Goal: Task Accomplishment & Management: Use online tool/utility

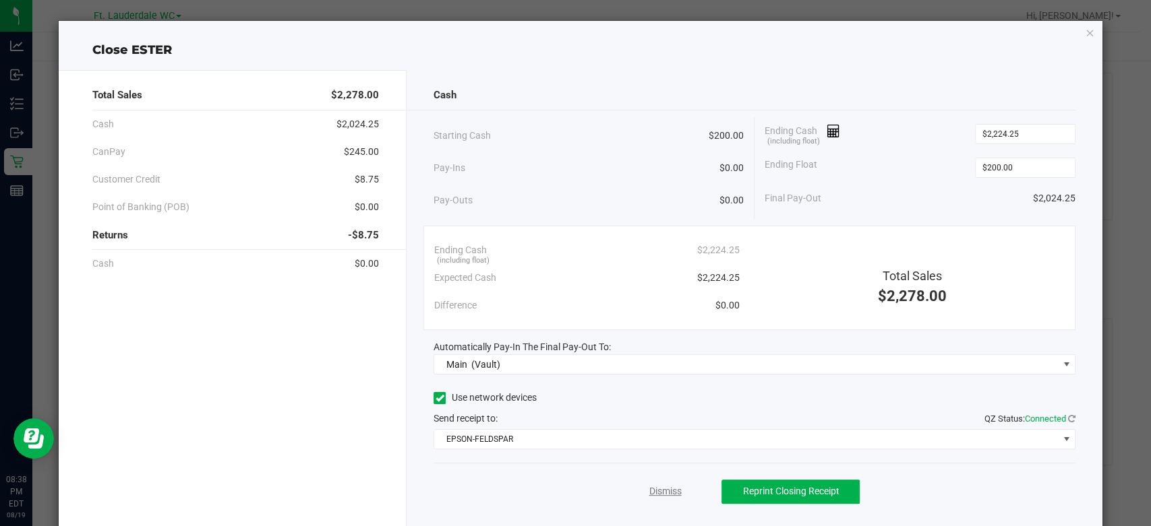
click at [669, 489] on link "Dismiss" at bounding box center [664, 492] width 32 height 14
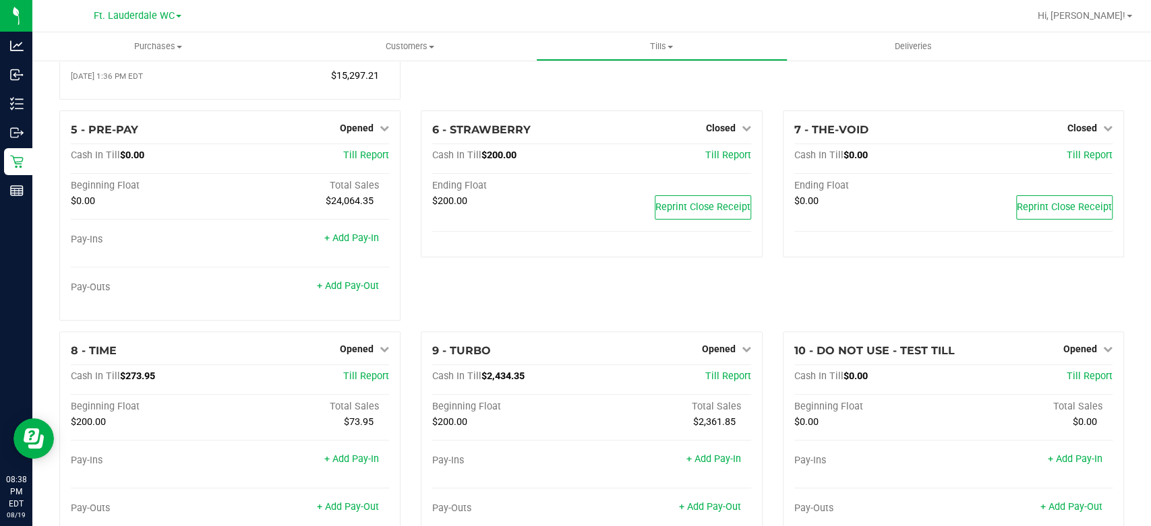
scroll to position [226, 0]
click at [373, 348] on link "Opened" at bounding box center [364, 349] width 49 height 11
click at [367, 380] on link "Close Till" at bounding box center [358, 376] width 36 height 11
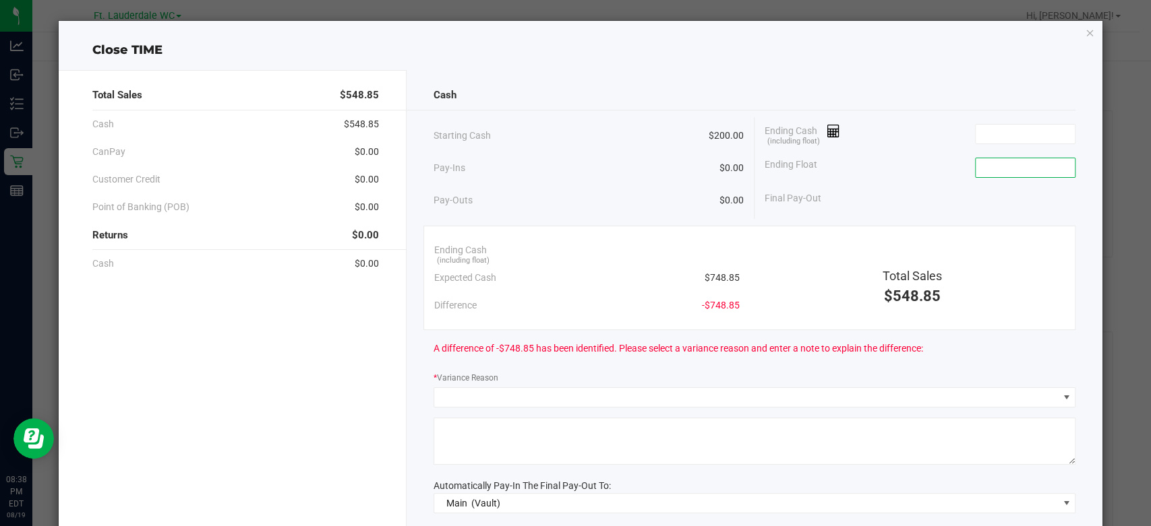
click at [1000, 162] on input at bounding box center [1024, 167] width 99 height 19
type input "$200.00"
click at [1051, 129] on input at bounding box center [1024, 134] width 99 height 19
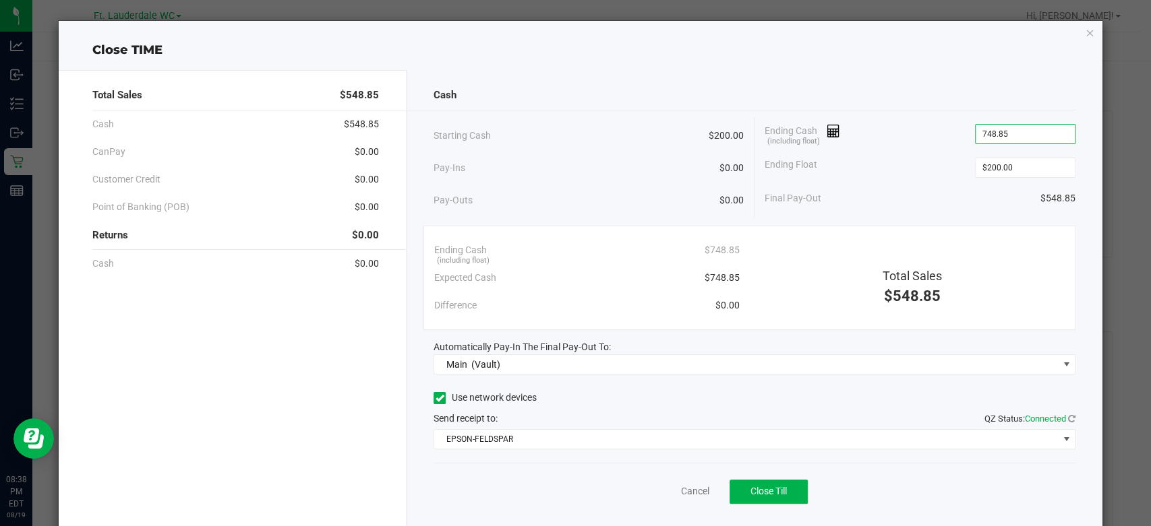
type input "$748.85"
drag, startPoint x: 910, startPoint y: 187, endPoint x: 563, endPoint y: 404, distance: 409.7
click at [563, 404] on div "Cash Starting Cash $200.00 Pay-Ins $0.00 Pay-Outs $0.00 Ending Cash (including …" at bounding box center [754, 304] width 696 height 468
click at [884, 188] on div "Final Pay-Out $548.85" at bounding box center [919, 199] width 311 height 28
click at [754, 493] on span "Close Till" at bounding box center [768, 491] width 36 height 11
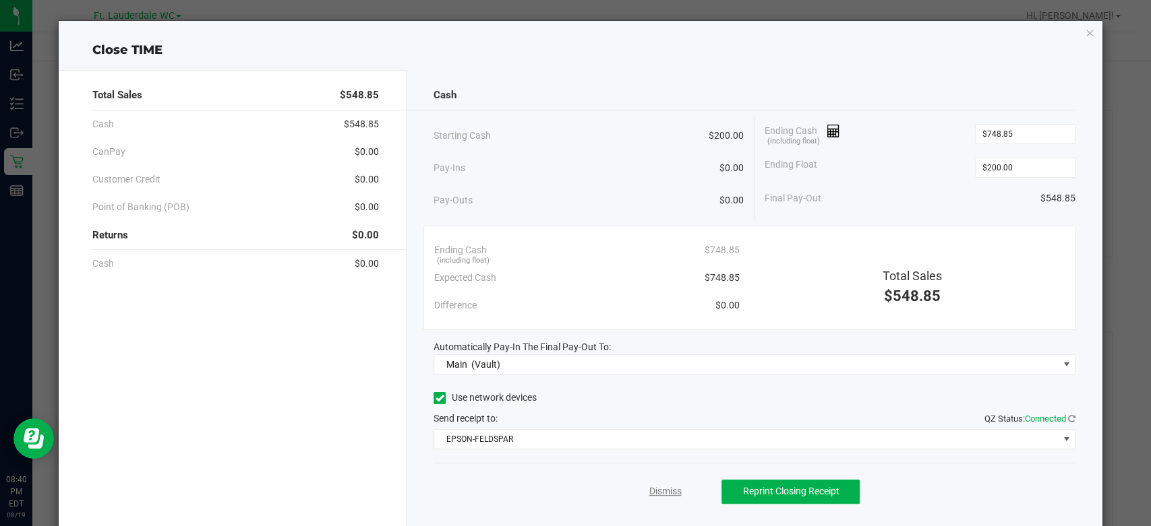
click at [663, 490] on link "Dismiss" at bounding box center [664, 492] width 32 height 14
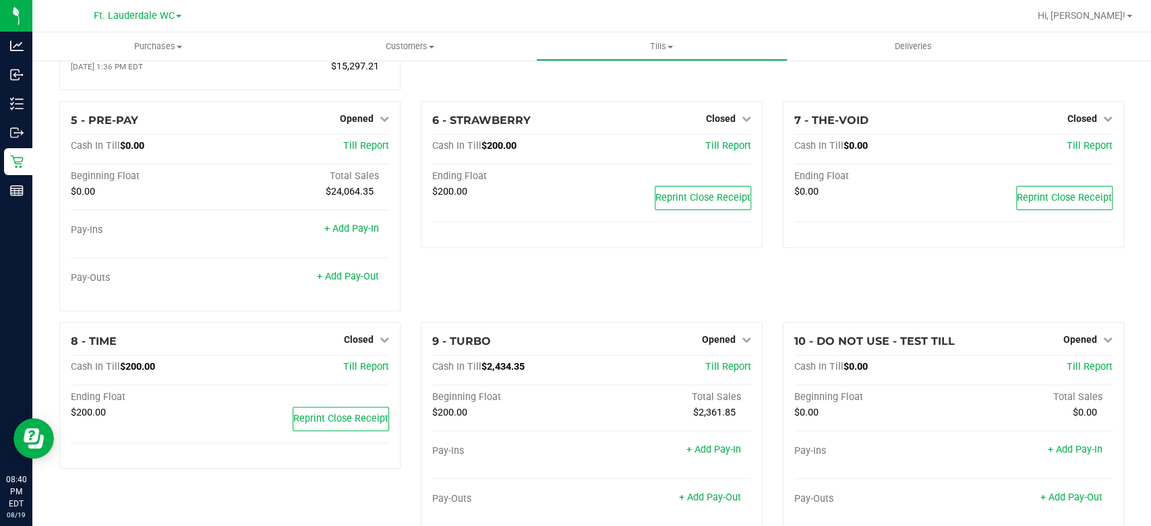
scroll to position [238, 0]
click at [712, 337] on span "Opened" at bounding box center [719, 337] width 34 height 11
click at [721, 361] on link "Close Till" at bounding box center [720, 365] width 36 height 11
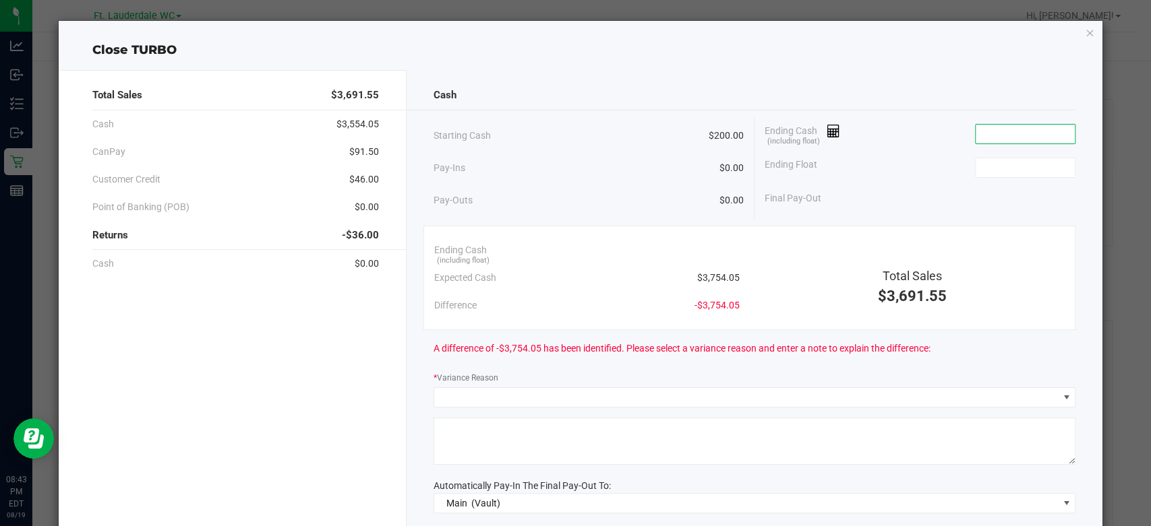
click at [993, 133] on input at bounding box center [1024, 134] width 99 height 19
type input "$3,713.20"
type input "$200.00"
click at [891, 160] on div "Ending Float $200.00" at bounding box center [919, 168] width 311 height 34
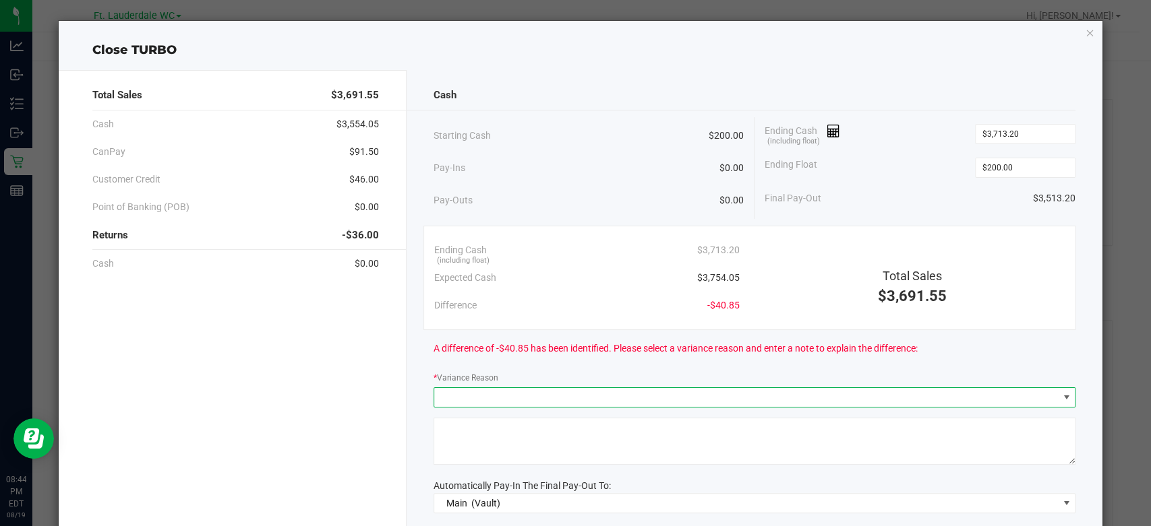
click at [735, 400] on span at bounding box center [745, 397] width 623 height 19
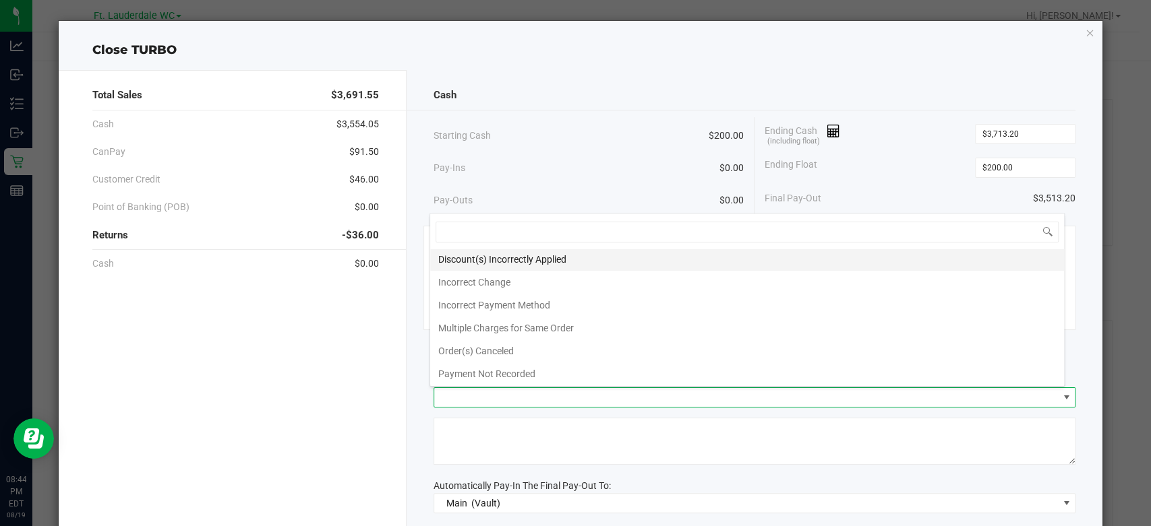
scroll to position [47, 0]
click at [650, 402] on span at bounding box center [745, 397] width 623 height 19
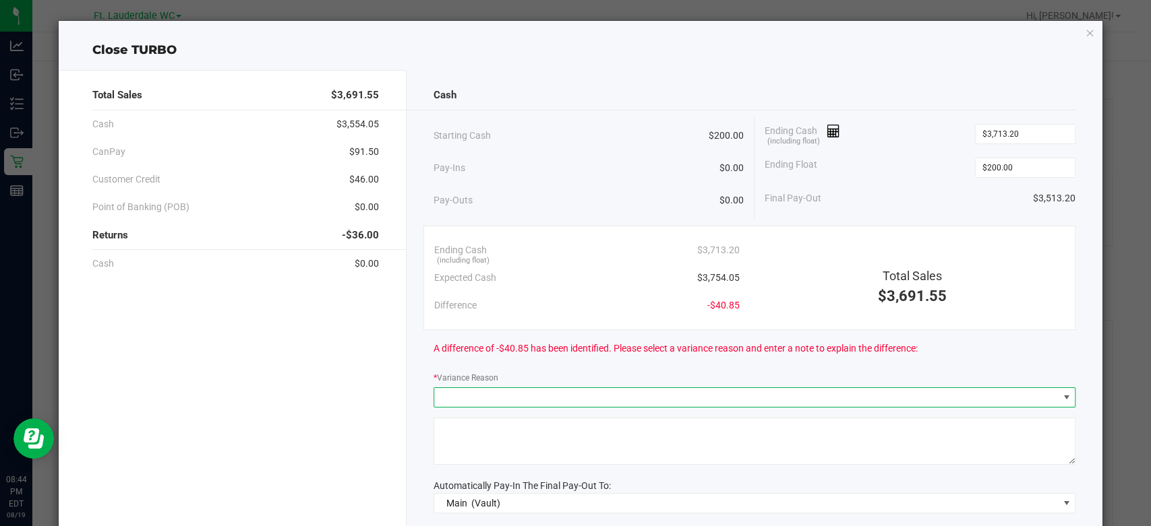
click at [639, 399] on span at bounding box center [745, 397] width 623 height 19
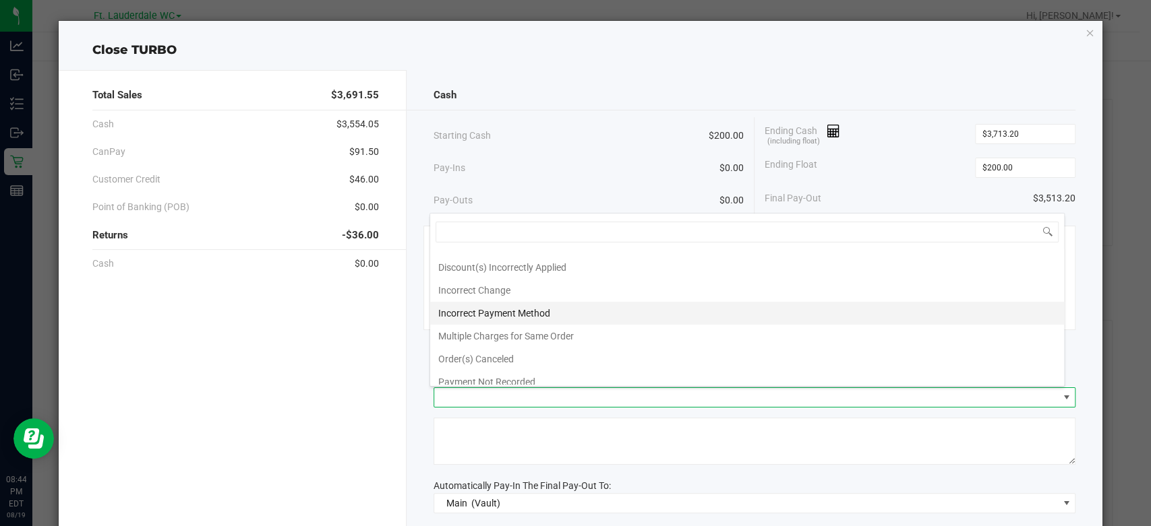
scroll to position [47, 0]
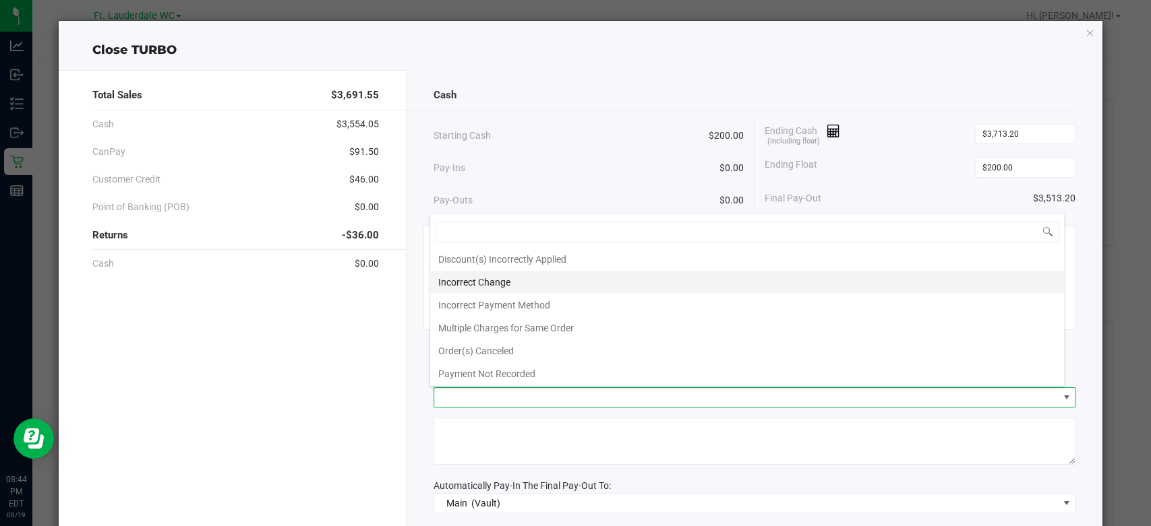
click at [485, 274] on li "Incorrect Change" at bounding box center [747, 282] width 634 height 23
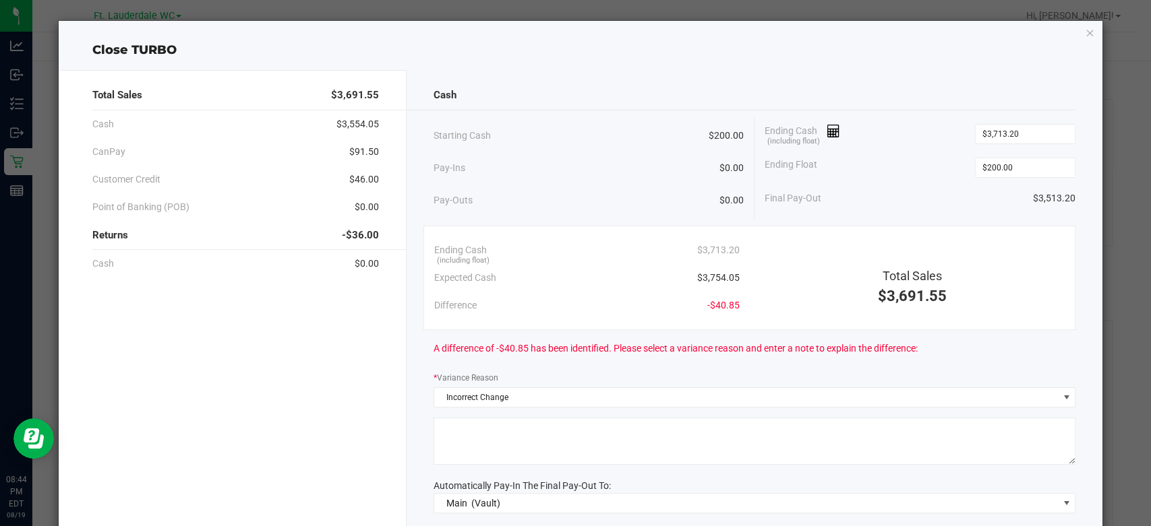
click at [515, 429] on textarea at bounding box center [754, 441] width 642 height 47
click at [436, 425] on textarea at bounding box center [754, 441] width 642 height 47
click at [565, 426] on textarea at bounding box center [754, 441] width 642 height 47
drag, startPoint x: 665, startPoint y: 421, endPoint x: 718, endPoint y: 491, distance: 87.6
click at [718, 491] on div "Cash Starting Cash $200.00 Pay-Ins $0.00 Pay-Outs $0.00 Ending Cash (including …" at bounding box center [754, 373] width 696 height 607
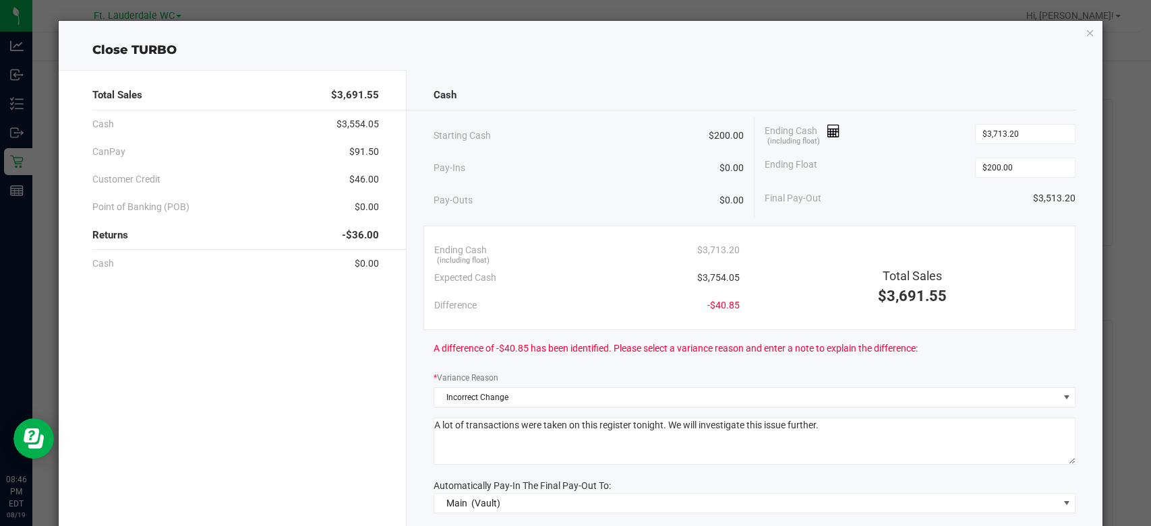
click at [818, 429] on textarea at bounding box center [754, 441] width 642 height 47
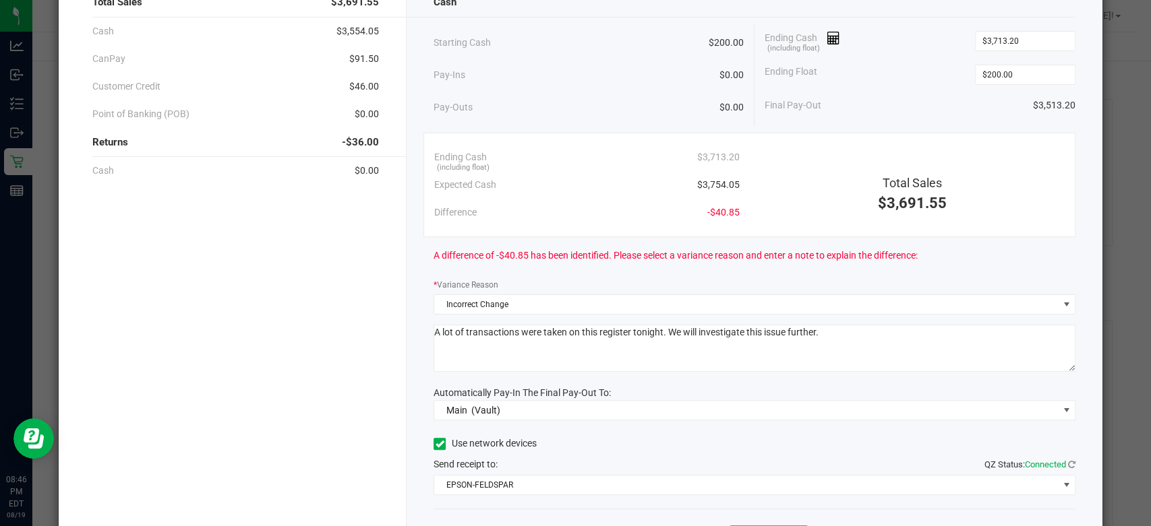
scroll to position [94, 0]
click at [661, 332] on textarea at bounding box center [754, 347] width 642 height 47
click at [834, 328] on textarea at bounding box center [754, 347] width 642 height 47
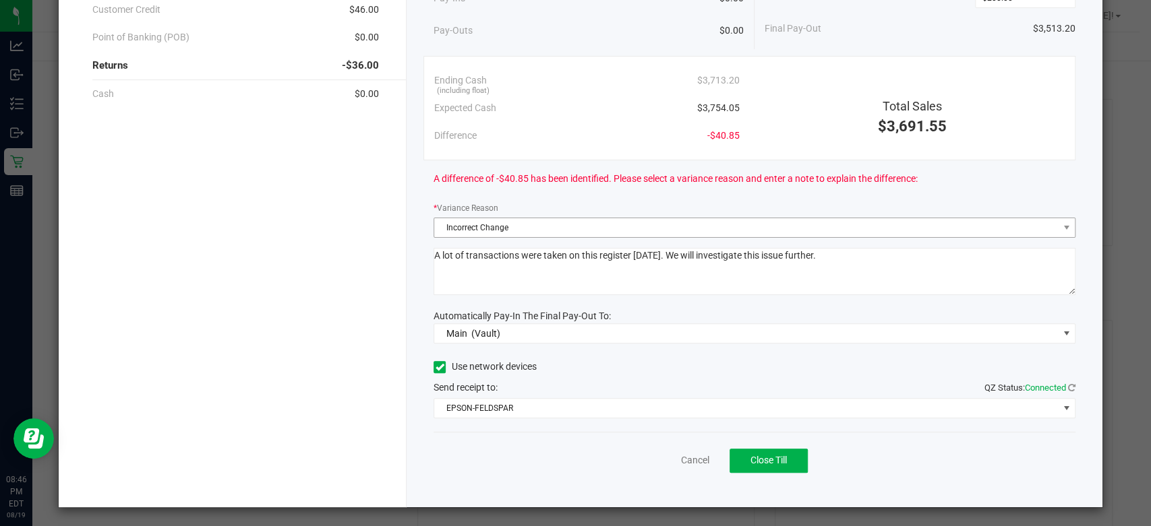
scroll to position [0, 0]
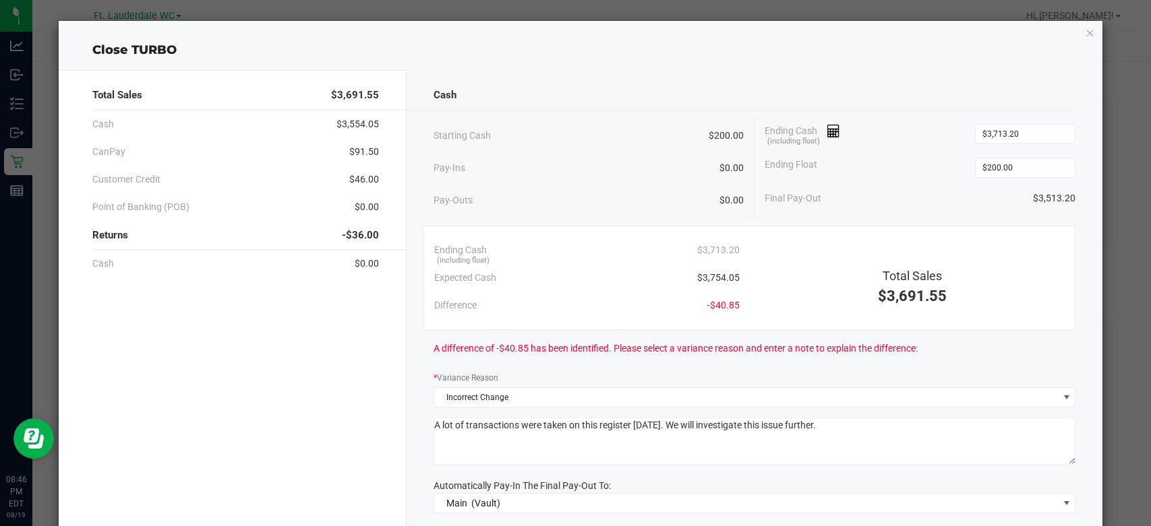
type textarea "A lot of transactions were taken on this register [DATE]. We will investigate t…"
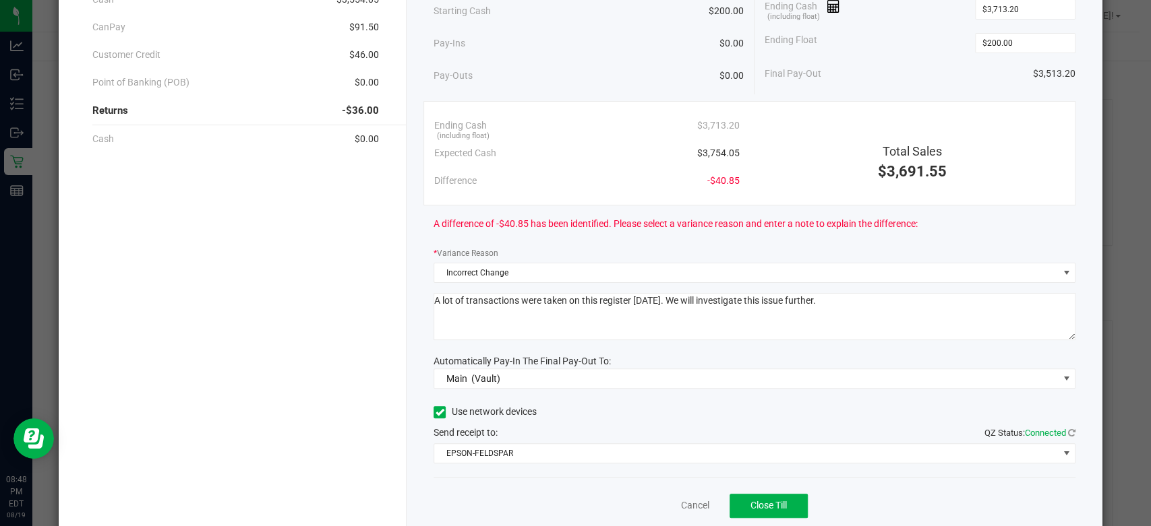
scroll to position [127, 0]
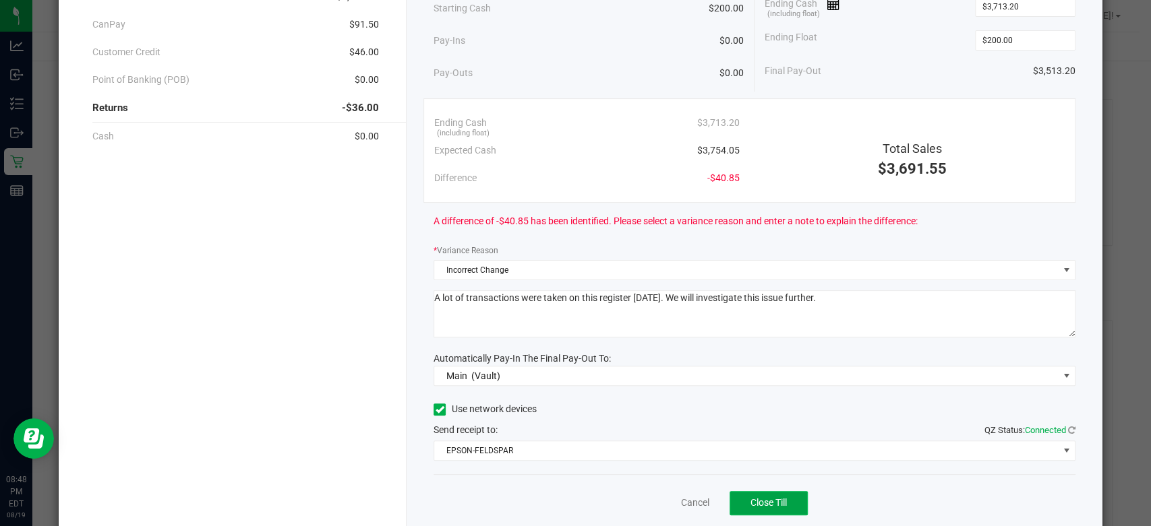
click at [757, 497] on span "Close Till" at bounding box center [768, 502] width 36 height 11
click at [663, 507] on link "Dismiss" at bounding box center [664, 503] width 32 height 14
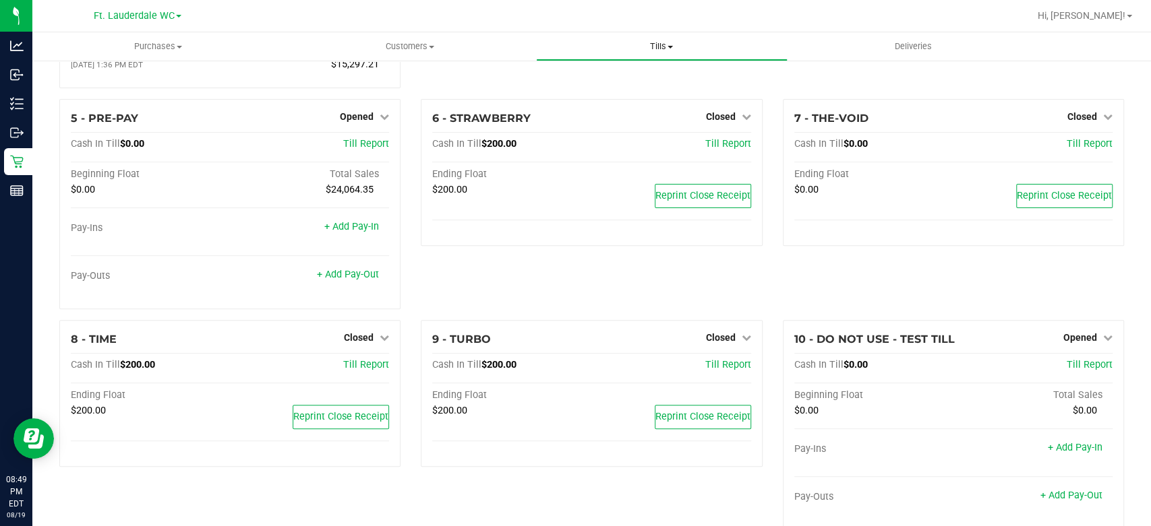
click at [661, 53] on uib-tab-heading "Tills Manage tills Reconcile e-payments" at bounding box center [662, 46] width 250 height 27
click at [631, 97] on span "Reconcile e-payments" at bounding box center [603, 97] width 134 height 11
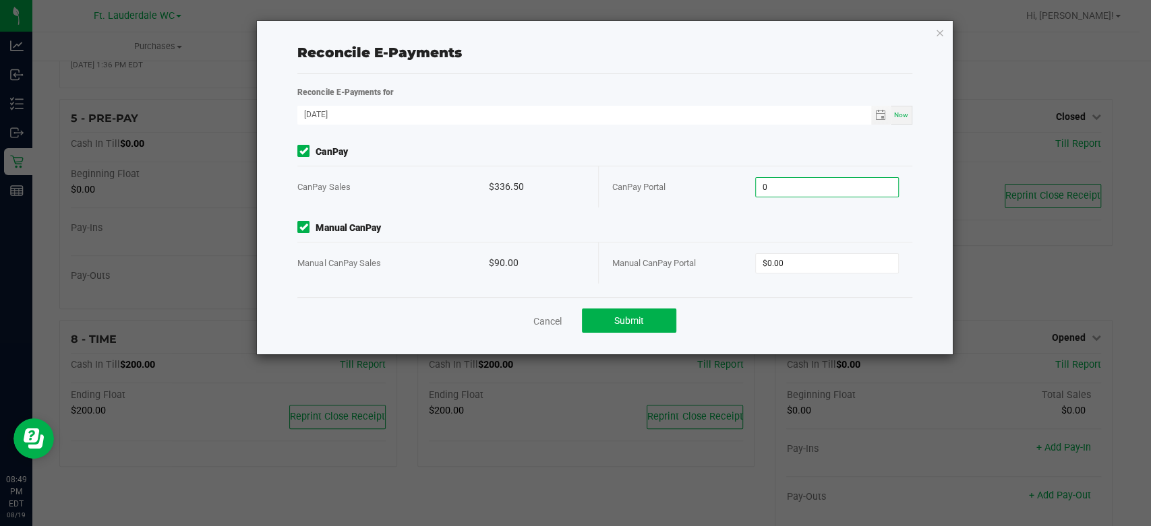
click at [826, 183] on input "0" at bounding box center [827, 187] width 142 height 19
type input "$336.50"
click at [838, 269] on input "0" at bounding box center [827, 263] width 142 height 19
type input "$90.00"
click at [623, 322] on span "Submit" at bounding box center [629, 320] width 30 height 11
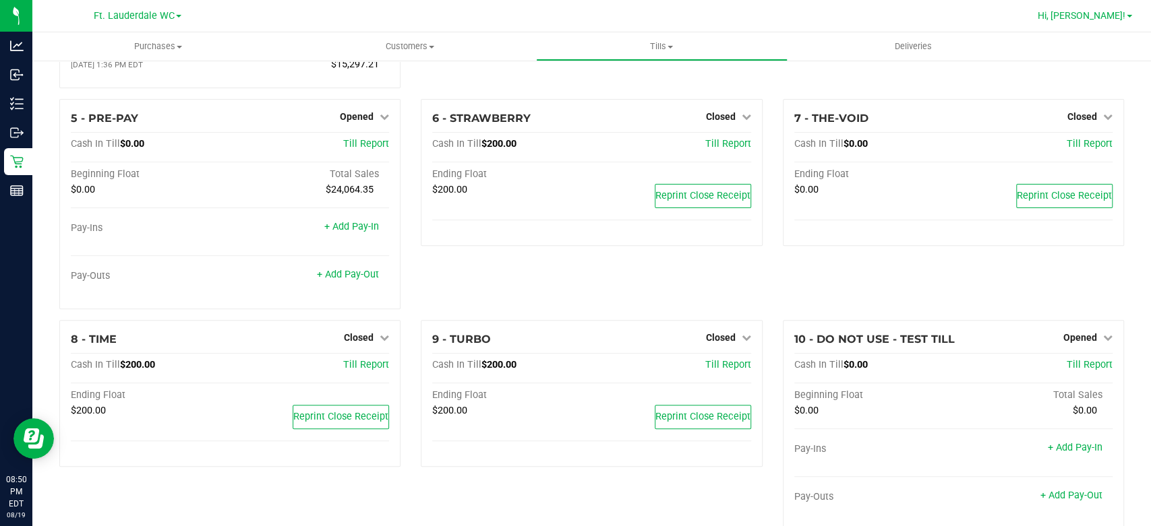
click at [1102, 18] on span "Hi, [PERSON_NAME]!" at bounding box center [1081, 15] width 88 height 11
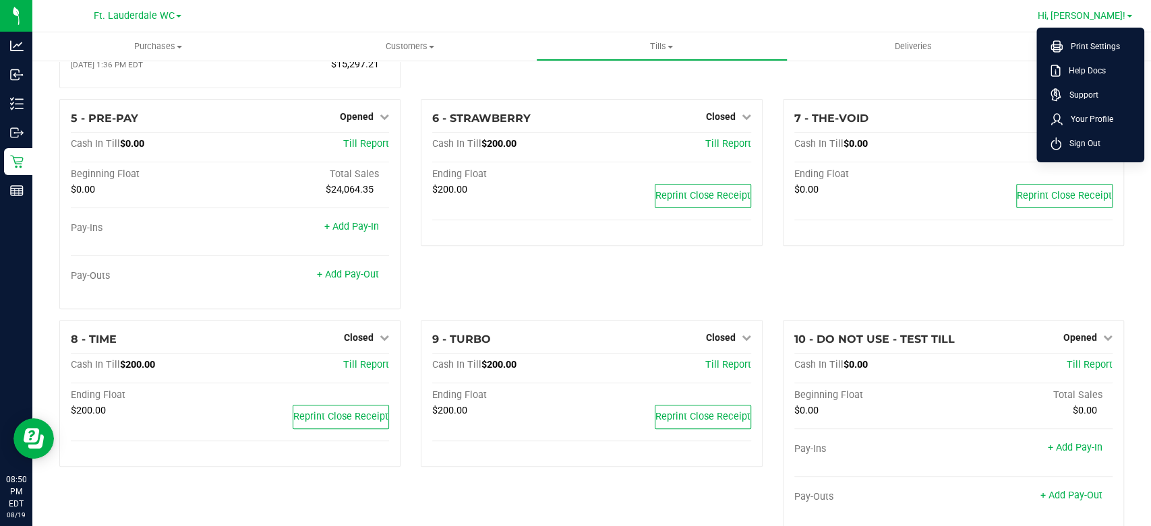
click at [1102, 18] on span "Hi, [PERSON_NAME]!" at bounding box center [1081, 15] width 88 height 11
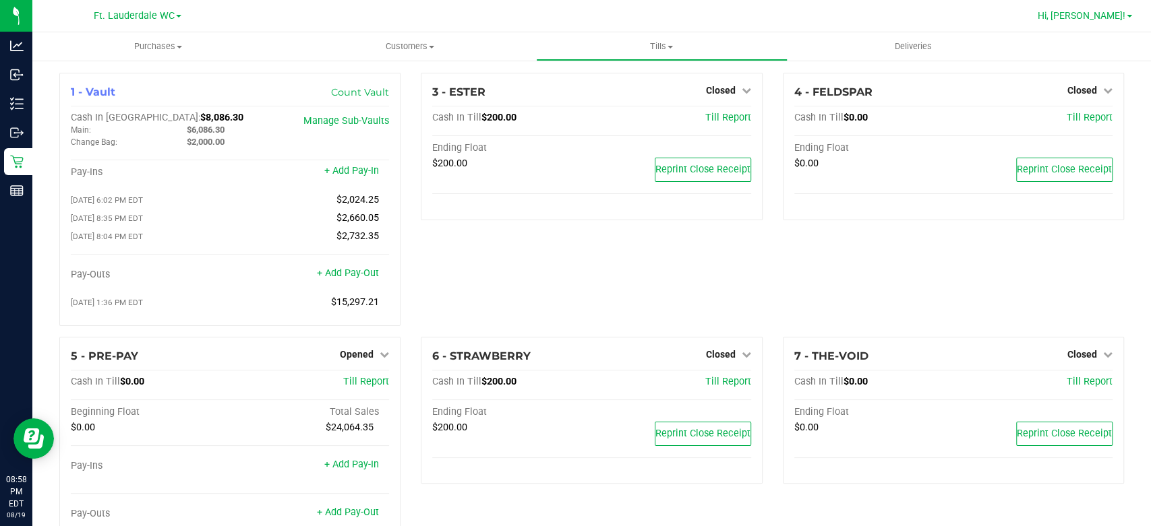
click at [1109, 22] on link "Hi, [PERSON_NAME]!" at bounding box center [1084, 16] width 105 height 14
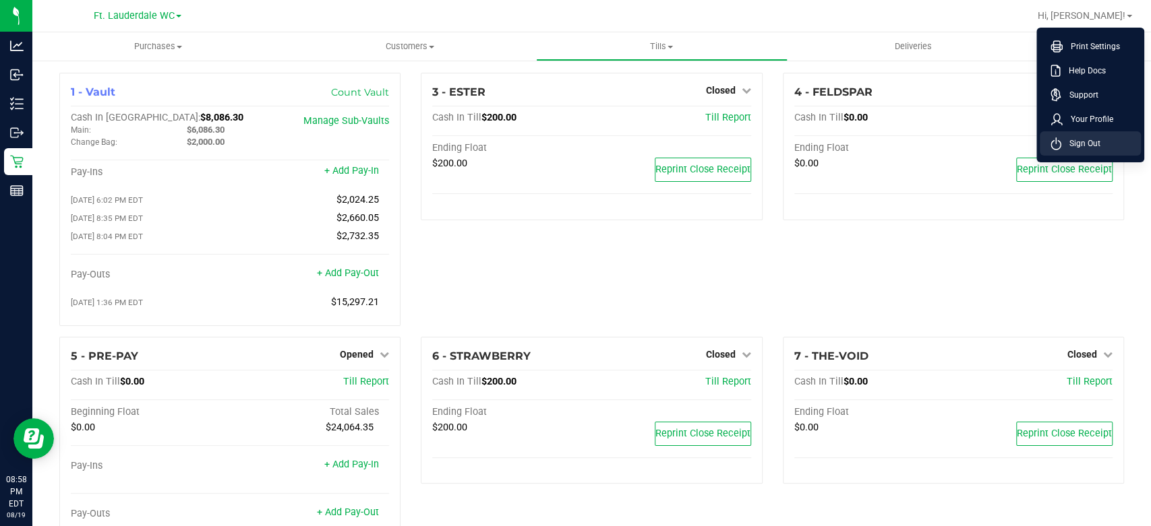
click at [1089, 141] on span "Sign Out" at bounding box center [1080, 143] width 39 height 13
